Goal: Find specific fact

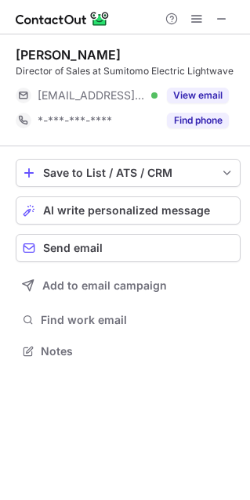
scroll to position [340, 250]
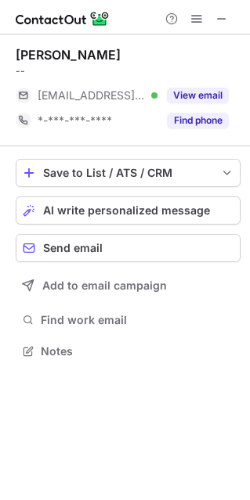
scroll to position [340, 250]
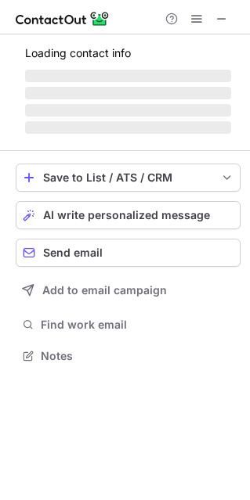
scroll to position [345, 250]
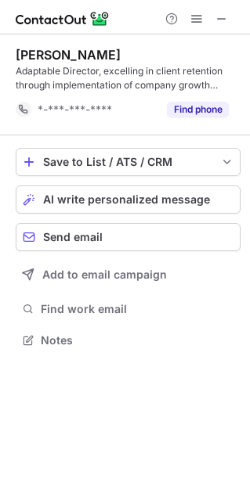
scroll to position [329, 250]
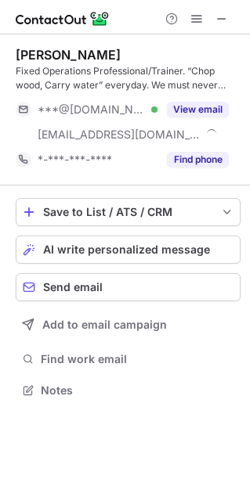
scroll to position [379, 250]
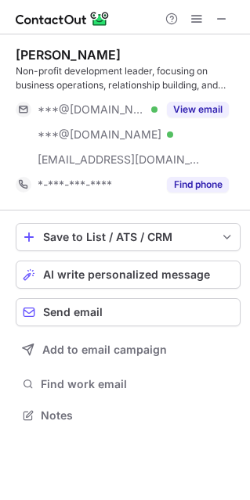
scroll to position [404, 250]
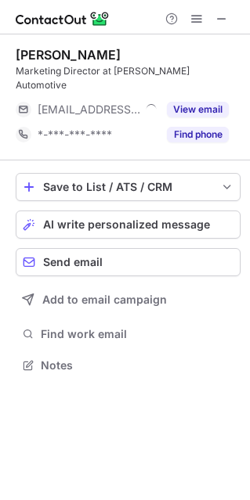
scroll to position [340, 250]
click at [39, 53] on div "paul kingman" at bounding box center [68, 55] width 105 height 16
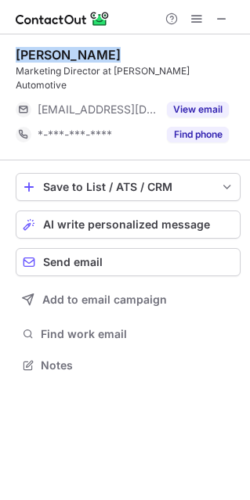
click at [39, 53] on div "paul kingman" at bounding box center [68, 55] width 105 height 16
copy div "paul kingman"
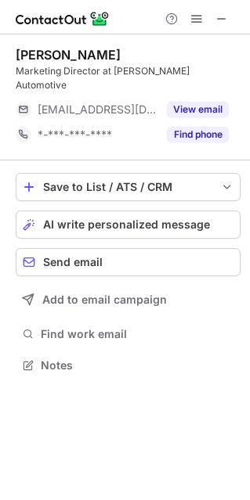
click at [26, 68] on div "Marketing Director at Joe Pecheles Automotive" at bounding box center [128, 78] width 225 height 28
copy div "Marketing Director"
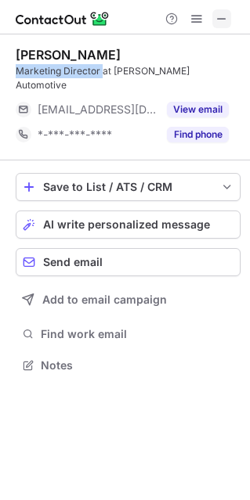
click at [220, 16] on span at bounding box center [221, 19] width 13 height 13
